Goal: Task Accomplishment & Management: Use online tool/utility

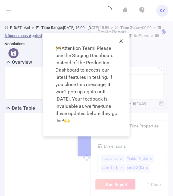
click at [122, 40] on icon "icon: close" at bounding box center [120, 40] width 5 height 5
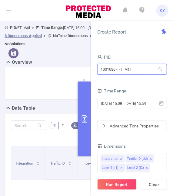
click at [130, 73] on input "1001086 - FT_Vail" at bounding box center [131, 69] width 69 height 11
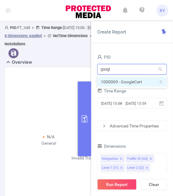
type input "google"
click at [128, 79] on li "1000069 - GoogleCert 0" at bounding box center [131, 82] width 69 height 10
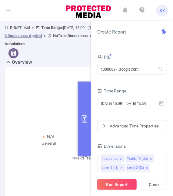
click at [121, 182] on button "Run Report" at bounding box center [116, 184] width 39 height 11
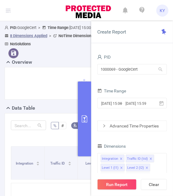
click at [89, 66] on div "Overview" at bounding box center [86, 63] width 163 height 8
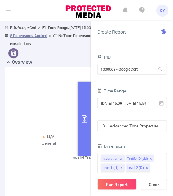
click at [82, 95] on button "primary" at bounding box center [84, 119] width 13 height 75
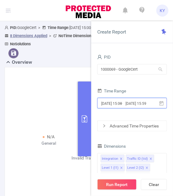
click at [137, 108] on span "[DATE] 15:00 _ [DATE] 15:59" at bounding box center [131, 103] width 69 height 11
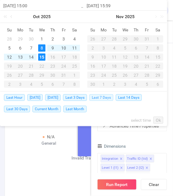
click at [105, 95] on span "Last 7 Days" at bounding box center [101, 97] width 24 height 7
type input "[DATE] 00:00"
type input "[DATE] 23:59"
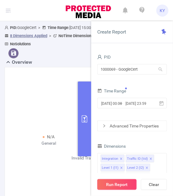
click at [120, 183] on button "Run Report" at bounding box center [116, 184] width 39 height 11
click at [79, 92] on button "primary" at bounding box center [84, 119] width 13 height 75
click at [87, 85] on button "primary" at bounding box center [84, 119] width 13 height 75
